Goal: Download file/media

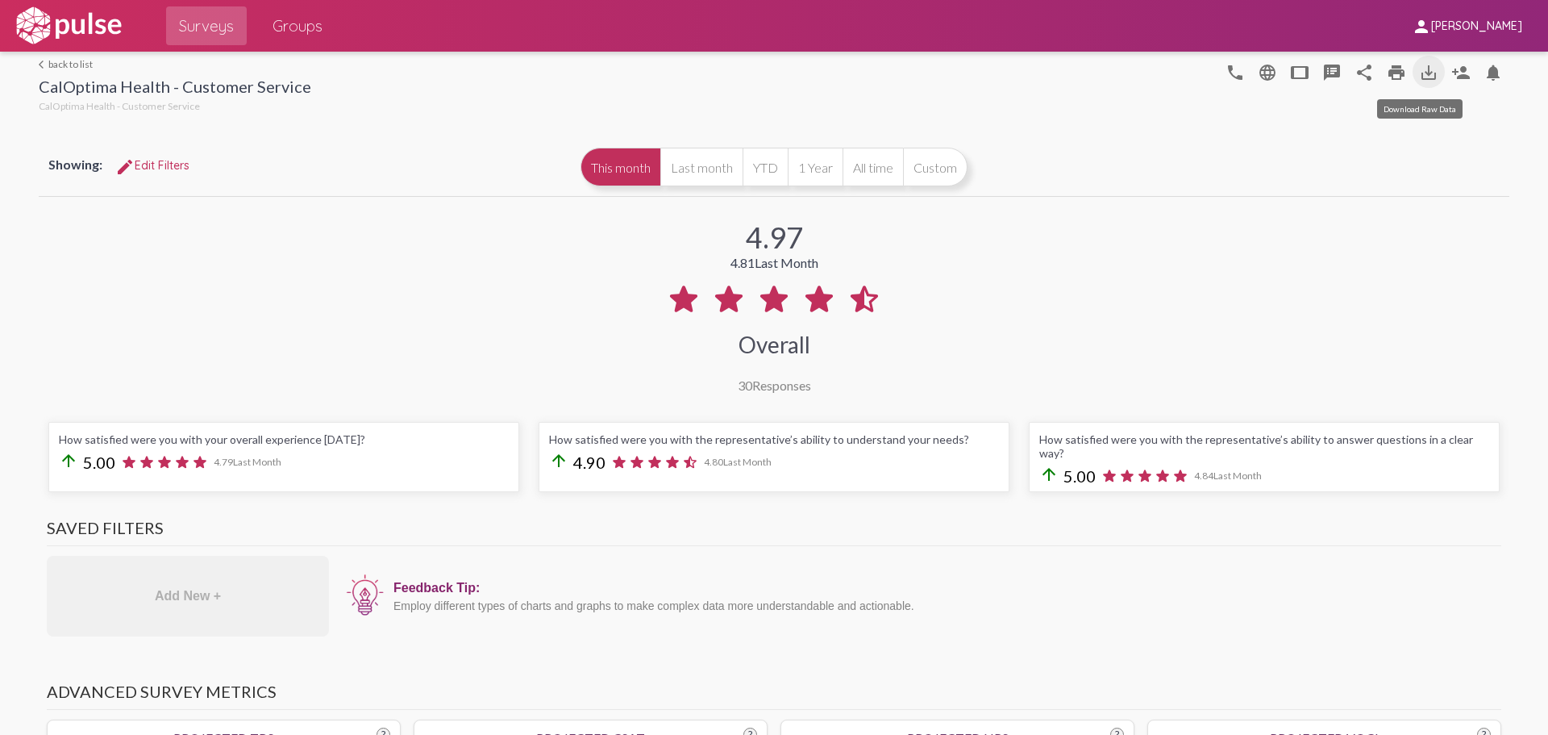
click at [1419, 68] on mat-icon "save_alt" at bounding box center [1428, 72] width 19 height 19
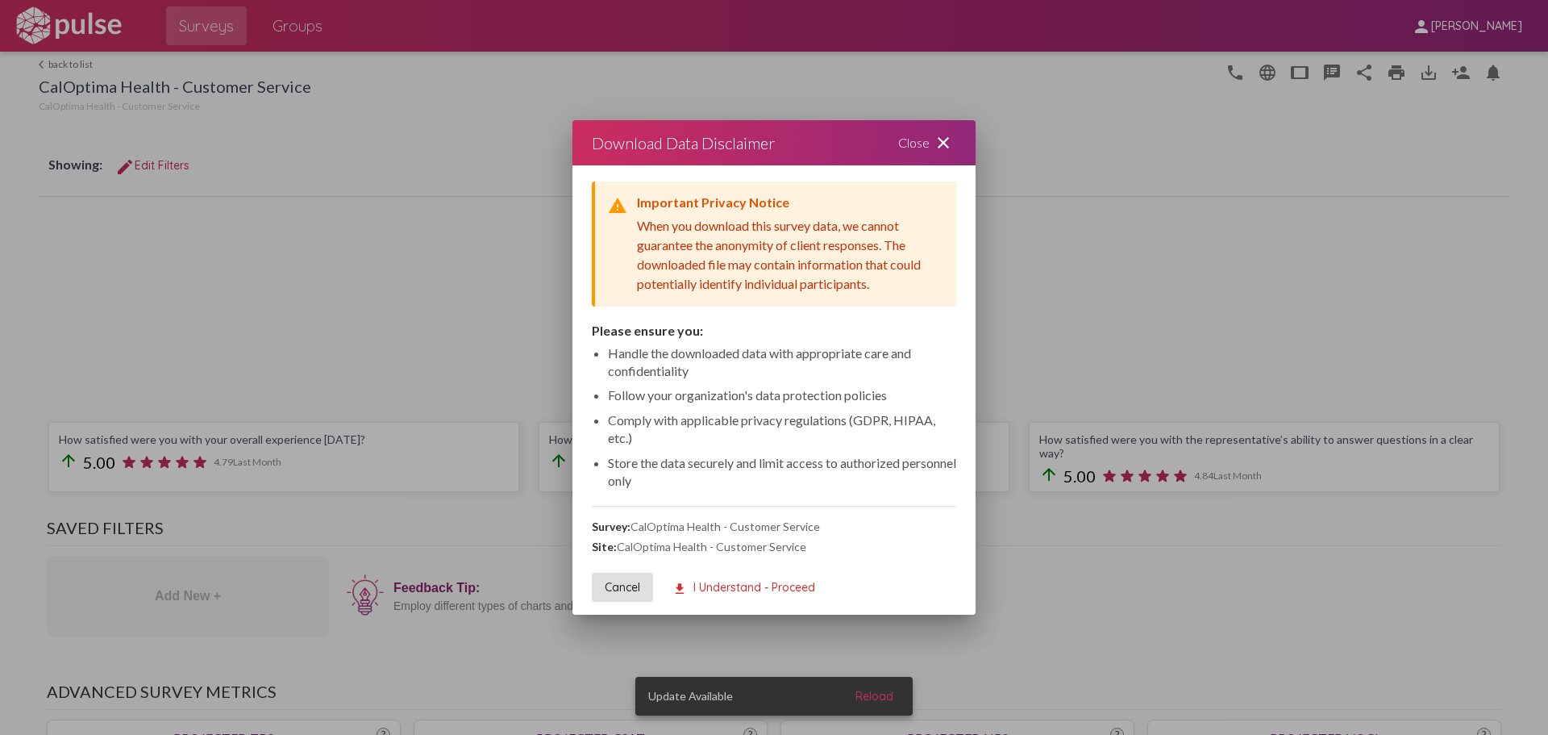
click at [738, 578] on button "download I Understand - Proceed" at bounding box center [744, 587] width 169 height 29
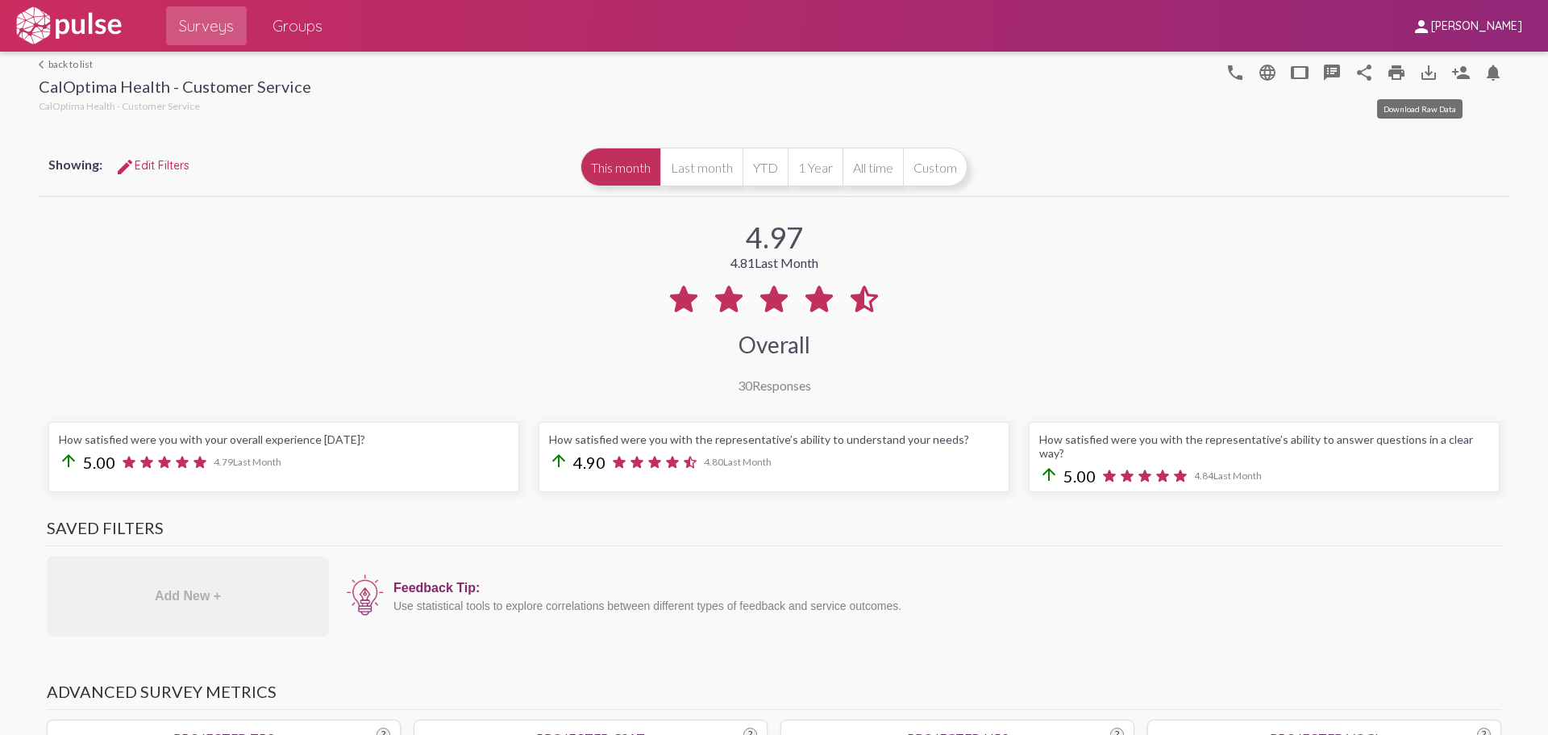
click at [1419, 72] on mat-icon "save_alt" at bounding box center [1428, 72] width 19 height 19
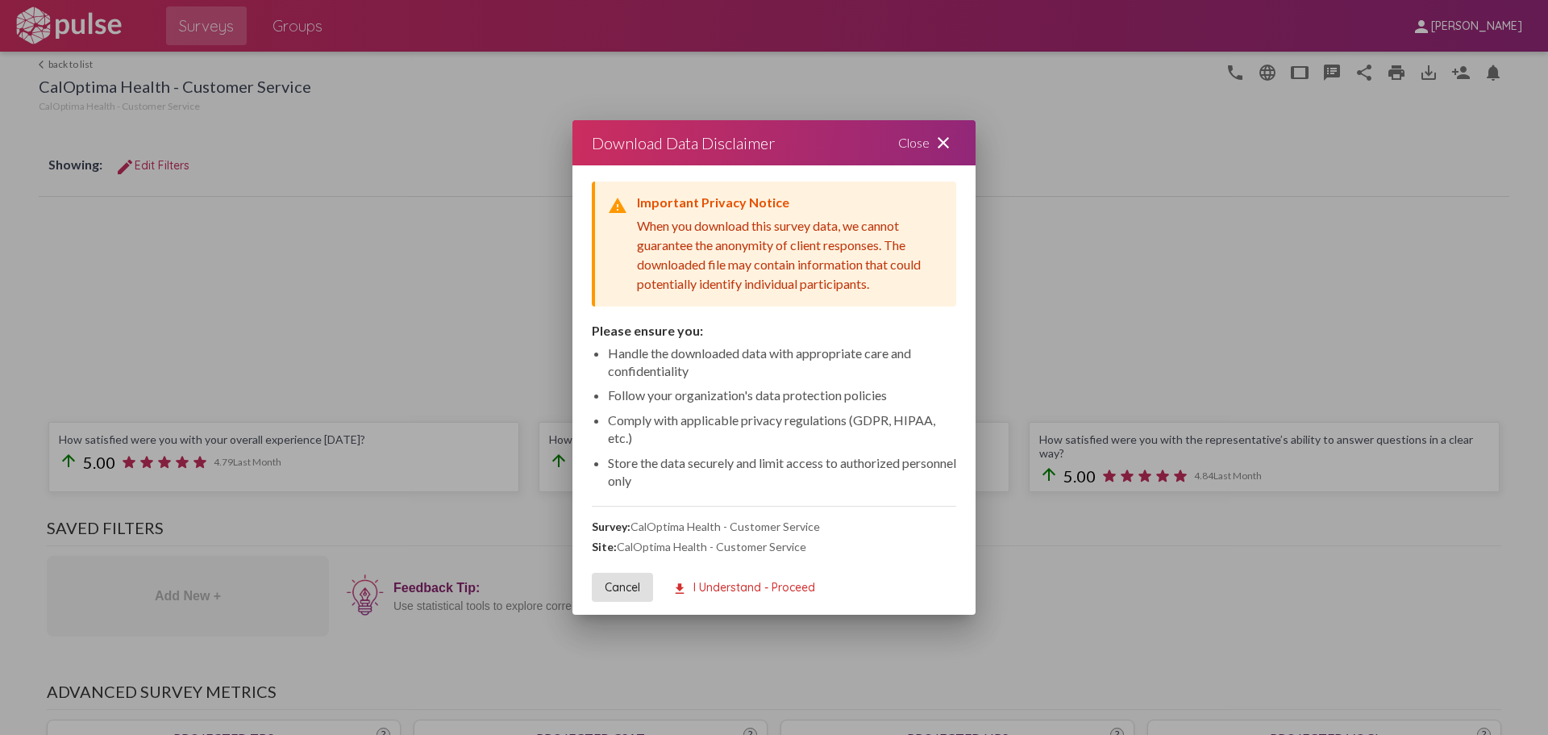
click at [760, 581] on span "download I Understand - Proceed" at bounding box center [744, 587] width 143 height 15
